Goal: Task Accomplishment & Management: Manage account settings

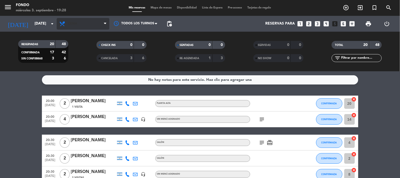
scroll to position [131, 0]
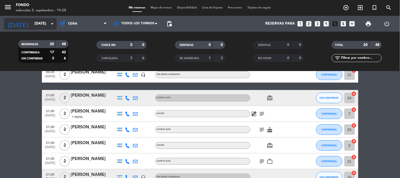
click at [49, 22] on icon "arrow_drop_down" at bounding box center [52, 24] width 6 height 6
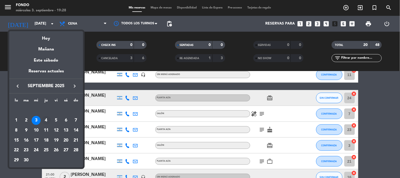
click at [46, 120] on div "4" at bounding box center [46, 120] width 9 height 9
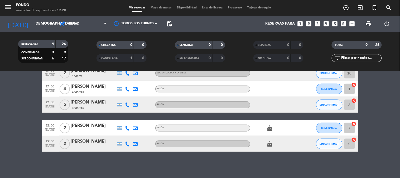
scroll to position [20, 0]
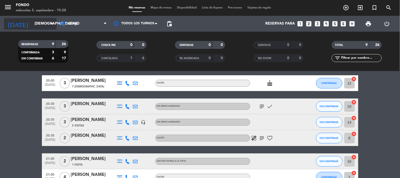
click at [49, 20] on input "[DEMOGRAPHIC_DATA][DATE]" at bounding box center [57, 24] width 50 height 10
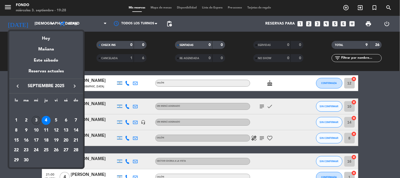
click at [35, 120] on div "3" at bounding box center [36, 120] width 9 height 9
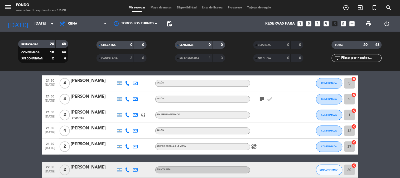
scroll to position [290, 0]
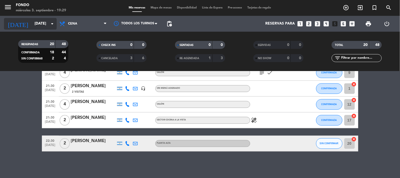
click at [43, 25] on input "[DATE]" at bounding box center [57, 24] width 50 height 10
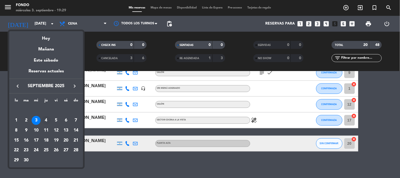
click at [49, 118] on div "4" at bounding box center [46, 120] width 9 height 9
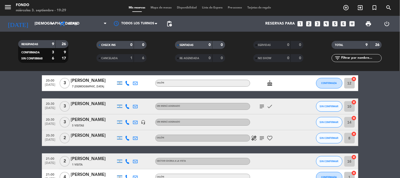
scroll to position [0, 0]
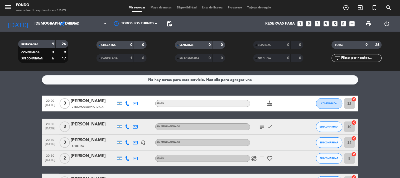
click at [26, 125] on bookings-row "20:00 [DATE] 3 [PERSON_NAME] 7 Visitas SALÓN cake CONFIRMADA 12 cancel 20:30 [D…" at bounding box center [200, 178] width 400 height 165
click at [368, 24] on span "print" at bounding box center [369, 24] width 6 height 6
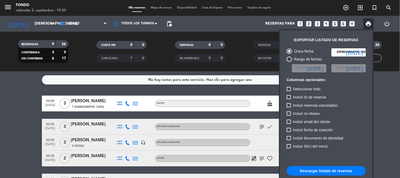
click at [339, 169] on button "Descargar listado de reservas" at bounding box center [326, 171] width 79 height 10
click at [35, 106] on div at bounding box center [200, 89] width 400 height 178
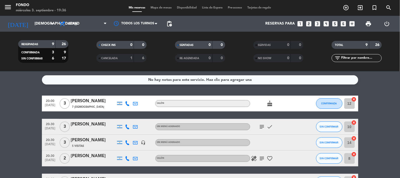
scroll to position [29, 0]
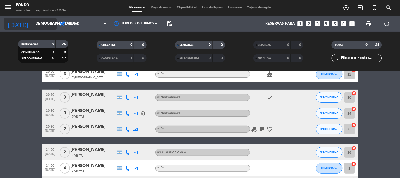
click at [38, 18] on div "[DATE] [DATE] arrow_drop_down" at bounding box center [30, 24] width 53 height 12
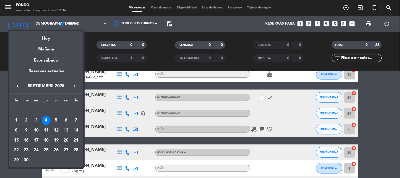
click at [40, 40] on div "Hoy" at bounding box center [46, 36] width 74 height 11
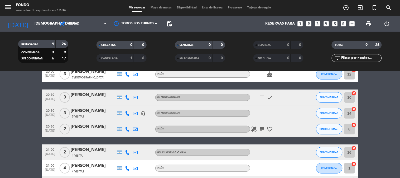
type input "[DATE]"
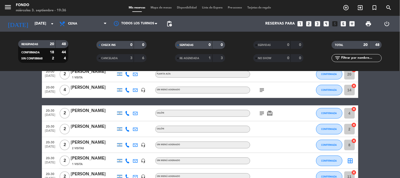
scroll to position [0, 0]
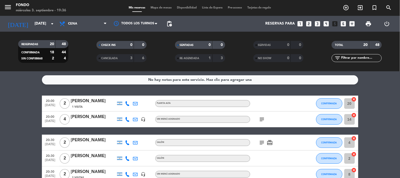
click at [365, 20] on span "print" at bounding box center [369, 23] width 11 height 11
click at [365, 23] on span "print" at bounding box center [369, 23] width 11 height 11
click at [366, 25] on span "print" at bounding box center [369, 24] width 6 height 6
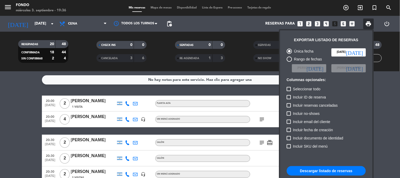
click at [340, 176] on div "Única fecha [DATE] [DATE] Rango de fechas Elegir Fecha [DATE] Elegir Fecha [DAT…" at bounding box center [327, 131] width 84 height 171
click at [340, 170] on button "Descargar listado de reservas" at bounding box center [326, 171] width 79 height 10
click at [336, 172] on button "Descargar listado de reservas" at bounding box center [326, 171] width 79 height 10
click at [121, 106] on div at bounding box center [200, 89] width 400 height 178
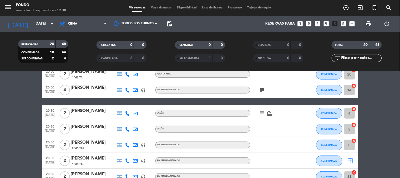
scroll to position [59, 0]
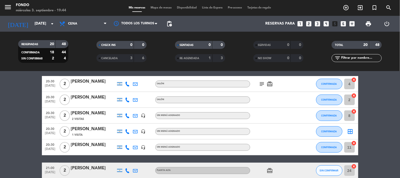
click at [260, 84] on icon "subject" at bounding box center [262, 84] width 6 height 6
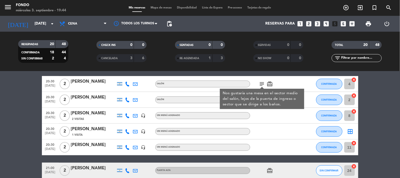
scroll to position [117, 0]
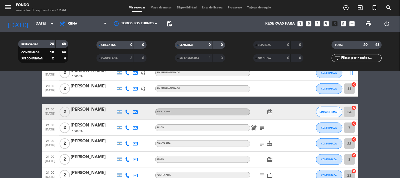
click at [258, 126] on span "healing" at bounding box center [254, 128] width 8 height 6
click at [255, 126] on icon "healing" at bounding box center [254, 128] width 6 height 6
click at [262, 126] on icon "subject" at bounding box center [262, 128] width 6 height 6
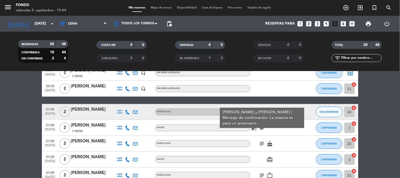
click at [263, 143] on icon "subject" at bounding box center [262, 143] width 6 height 6
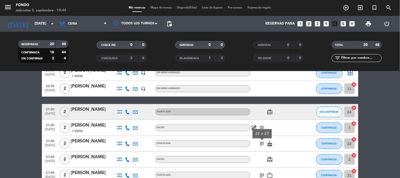
scroll to position [146, 0]
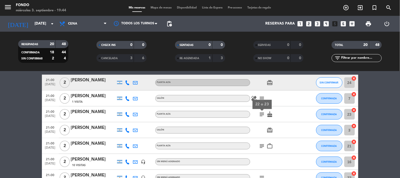
click at [270, 114] on icon "cake" at bounding box center [270, 114] width 6 height 6
click at [263, 146] on icon "subject" at bounding box center [262, 146] width 6 height 6
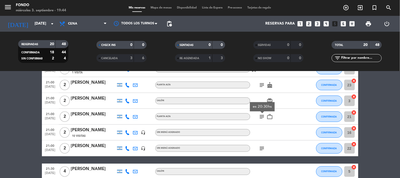
click at [262, 150] on icon "subject" at bounding box center [262, 148] width 6 height 6
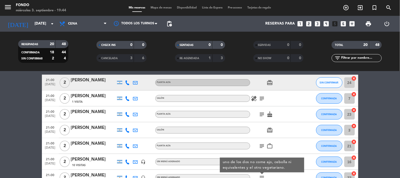
scroll to position [117, 0]
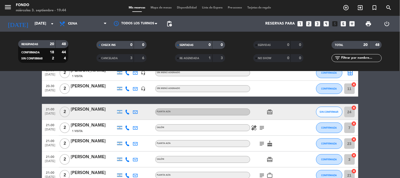
drag, startPoint x: 257, startPoint y: 127, endPoint x: 251, endPoint y: 124, distance: 6.2
click at [257, 126] on icon "healing" at bounding box center [254, 128] width 6 height 6
click at [246, 121] on div "Uno de los comensales es vegetariano" at bounding box center [254, 117] width 74 height 9
click at [253, 125] on icon "healing" at bounding box center [254, 128] width 6 height 6
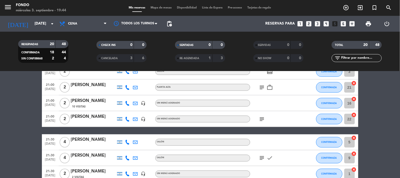
scroll to position [234, 0]
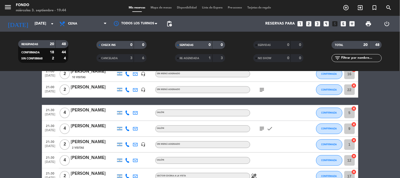
click at [264, 129] on icon "subject" at bounding box center [262, 129] width 6 height 6
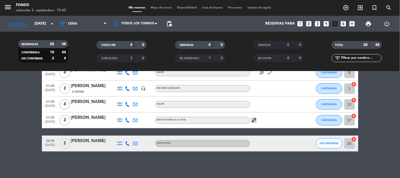
click at [254, 120] on icon "healing" at bounding box center [254, 120] width 6 height 6
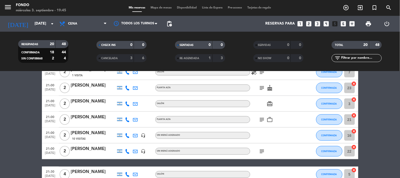
scroll to position [114, 0]
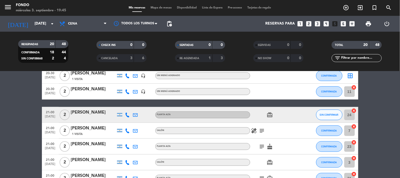
click at [261, 150] on div "subject cake" at bounding box center [274, 147] width 48 height 16
click at [261, 149] on icon "subject" at bounding box center [262, 146] width 6 height 6
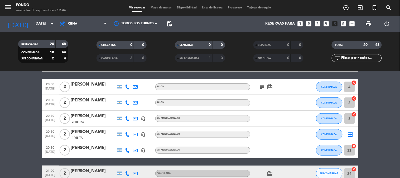
scroll to position [85, 0]
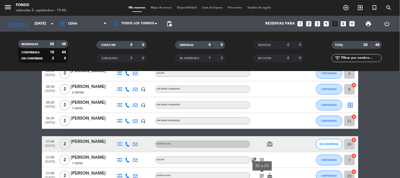
click at [265, 156] on div "healing subject" at bounding box center [274, 160] width 48 height 16
click at [265, 157] on icon "subject" at bounding box center [262, 160] width 6 height 6
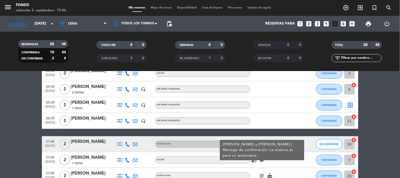
scroll to position [26, 0]
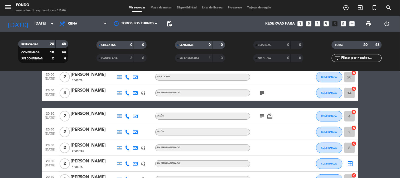
click at [264, 113] on icon "subject" at bounding box center [262, 116] width 6 height 6
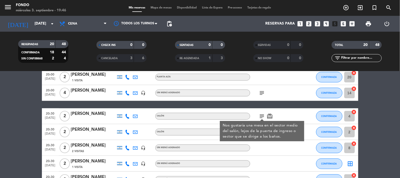
click at [262, 94] on icon "subject" at bounding box center [262, 93] width 6 height 6
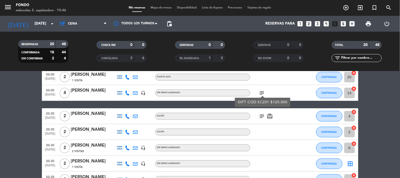
scroll to position [0, 0]
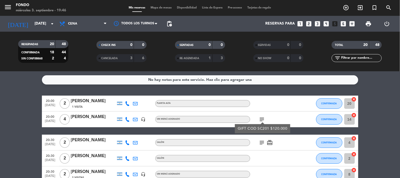
click at [273, 143] on icon "card_giftcard" at bounding box center [270, 142] width 6 height 6
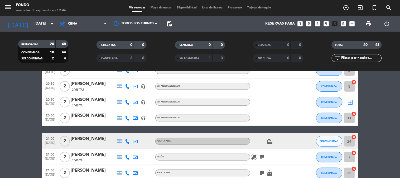
click at [273, 143] on icon "card_giftcard" at bounding box center [270, 141] width 6 height 6
click at [253, 155] on icon "healing" at bounding box center [254, 157] width 6 height 6
click at [260, 159] on icon "subject" at bounding box center [262, 157] width 6 height 6
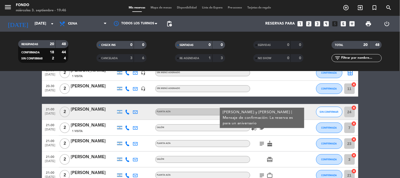
scroll to position [146, 0]
